Goal: Find specific page/section: Find specific page/section

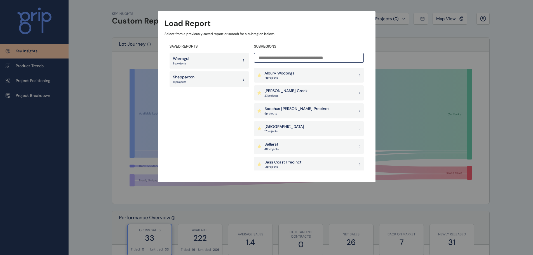
click at [303, 95] on div "[PERSON_NAME] Creek 27 project s" at bounding box center [309, 92] width 110 height 15
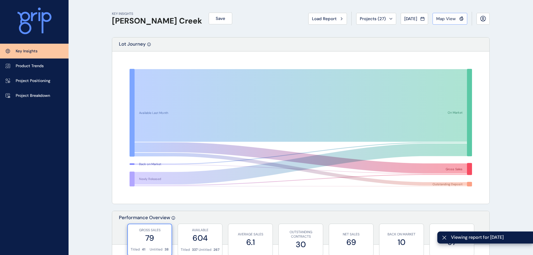
click at [452, 20] on span "Map View" at bounding box center [446, 19] width 20 height 6
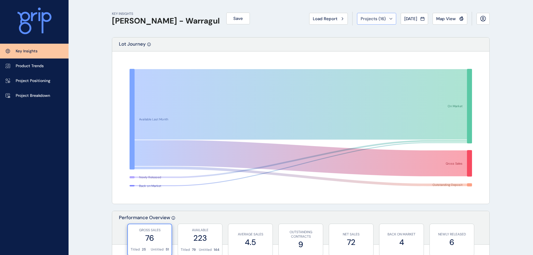
click at [390, 18] on icon at bounding box center [391, 18] width 3 height 1
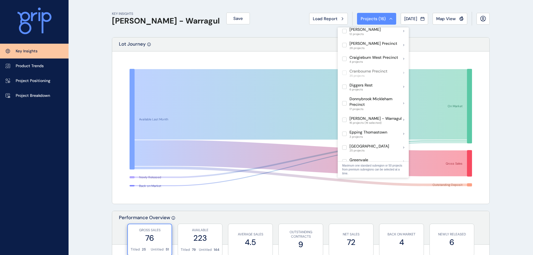
scroll to position [125, 0]
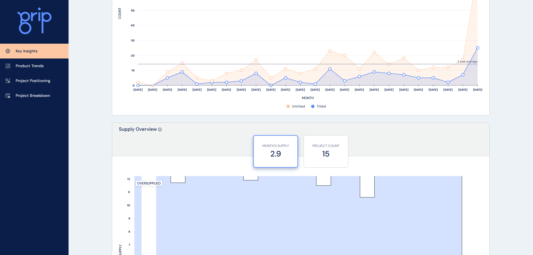
scroll to position [280, 0]
